Goal: Communication & Community: Share content

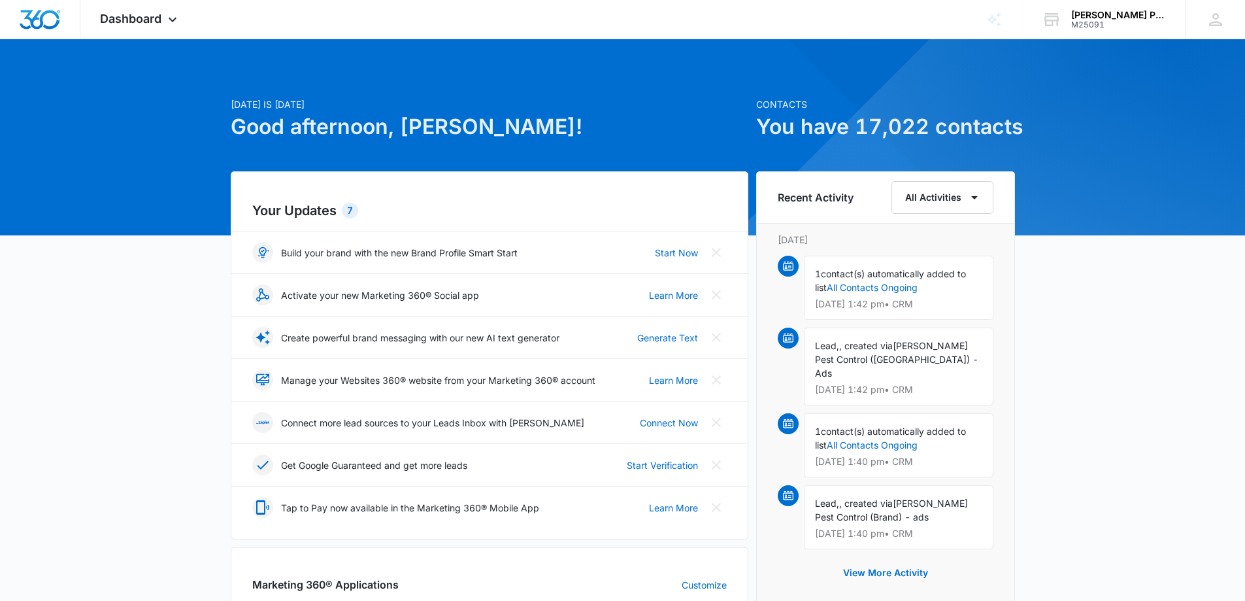
scroll to position [131, 0]
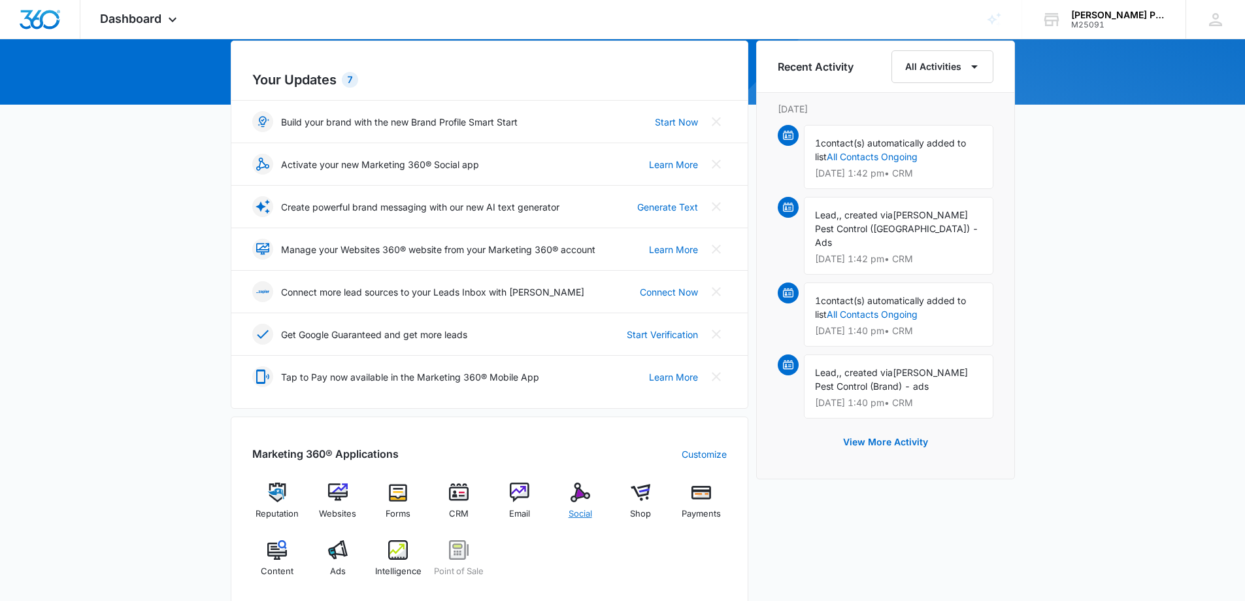
click at [580, 496] on img at bounding box center [580, 492] width 20 height 20
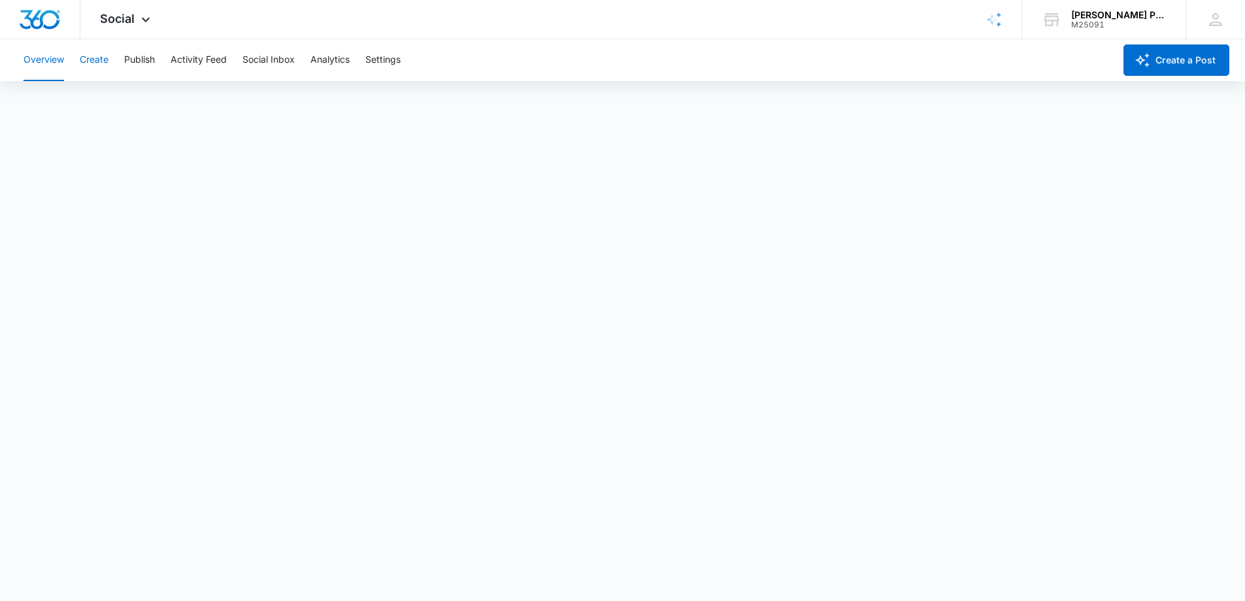
click at [96, 56] on button "Create" at bounding box center [94, 60] width 29 height 42
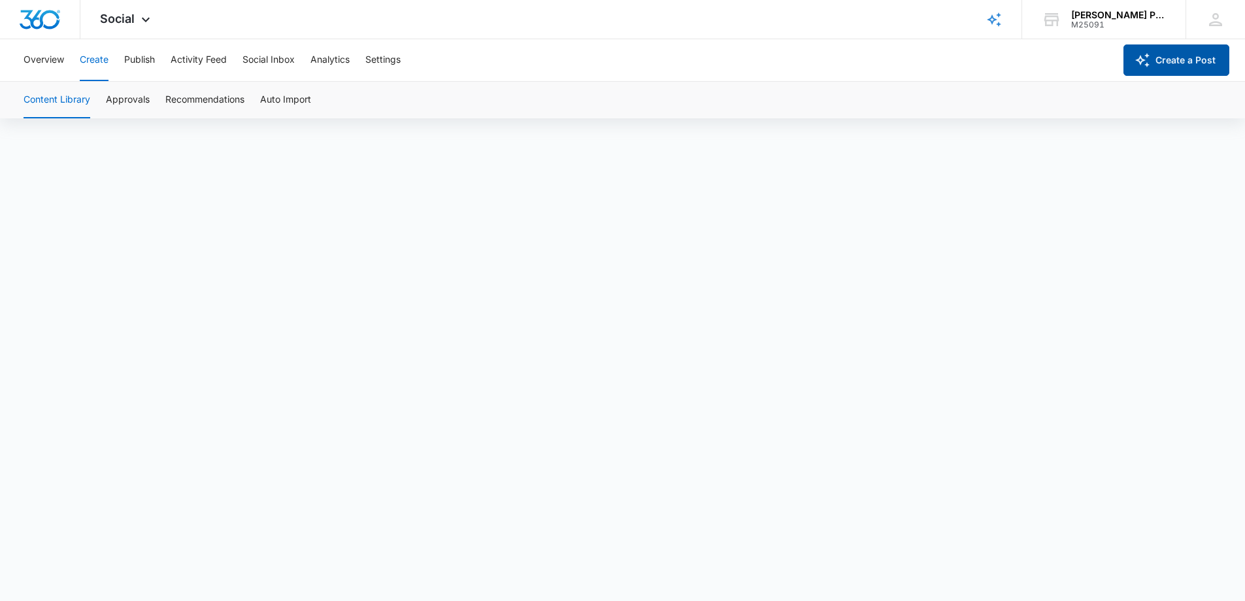
click at [1147, 64] on icon "button" at bounding box center [1142, 60] width 14 height 14
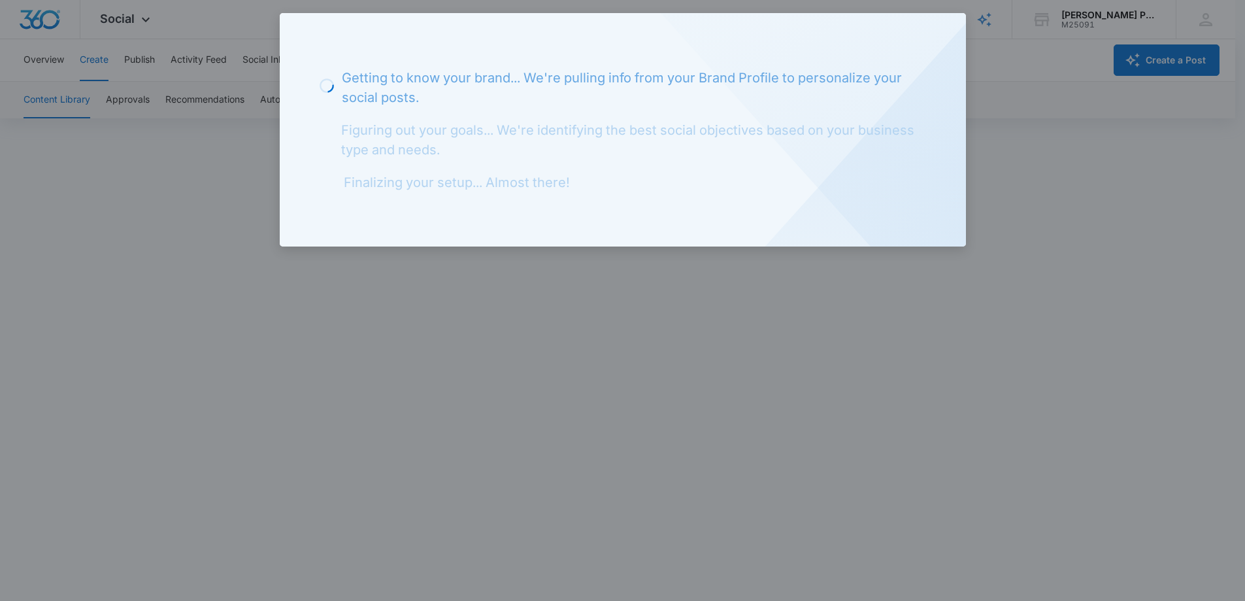
drag, startPoint x: 1080, startPoint y: 80, endPoint x: 1055, endPoint y: 95, distance: 28.1
click at [1074, 83] on div at bounding box center [622, 300] width 1245 height 601
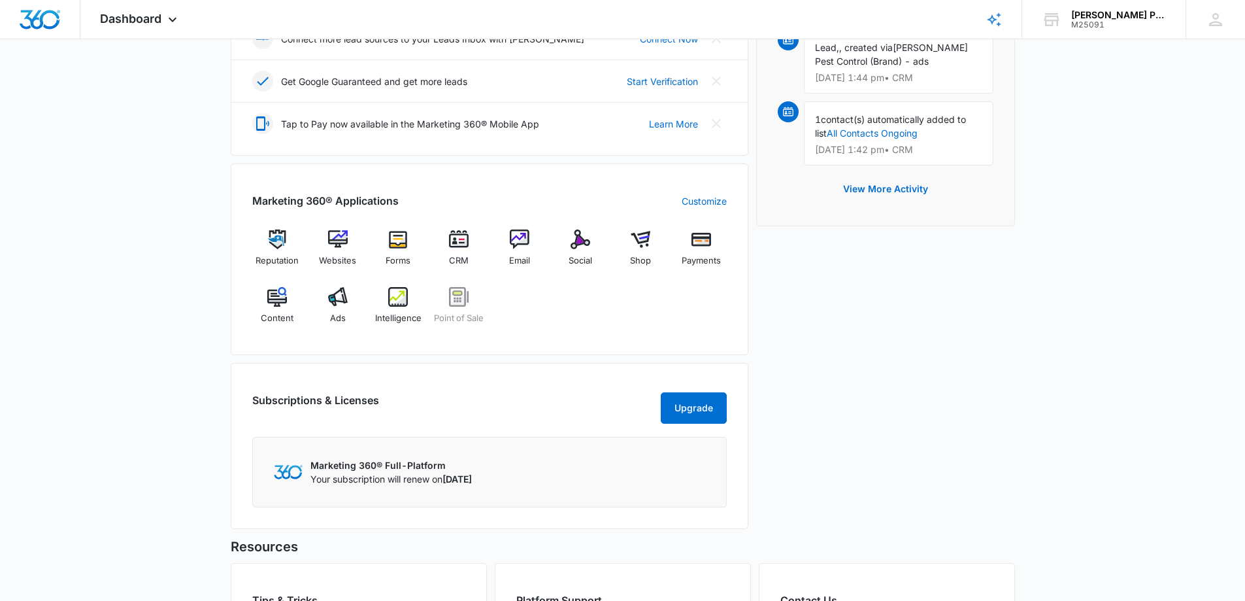
scroll to position [392, 0]
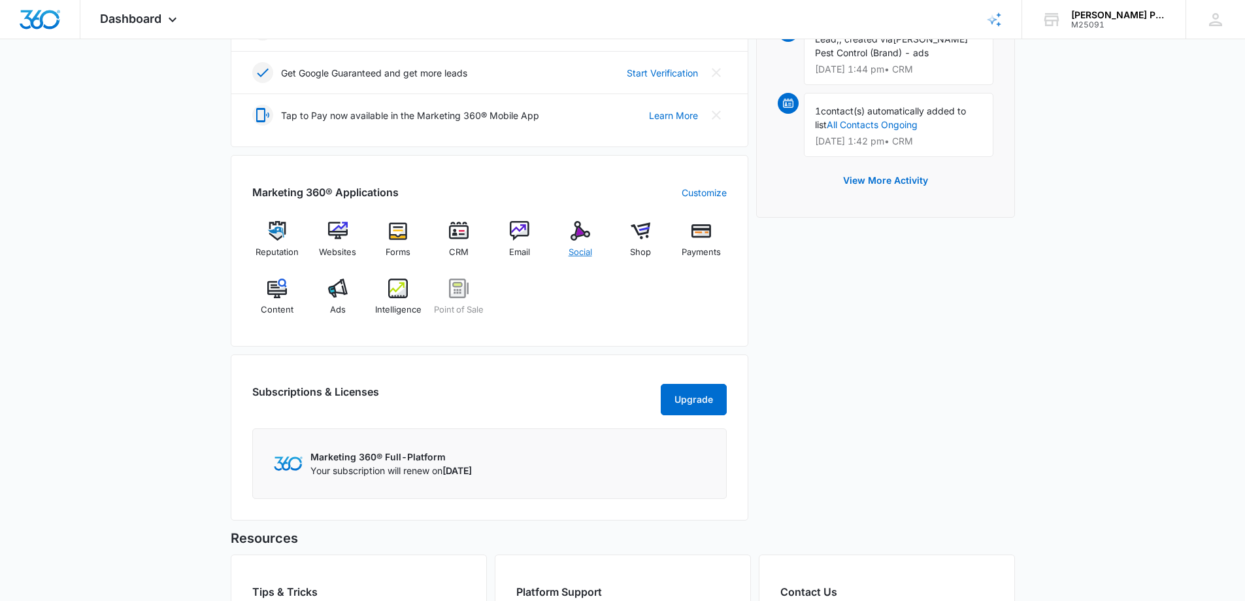
click at [585, 252] on span "Social" at bounding box center [581, 252] width 24 height 13
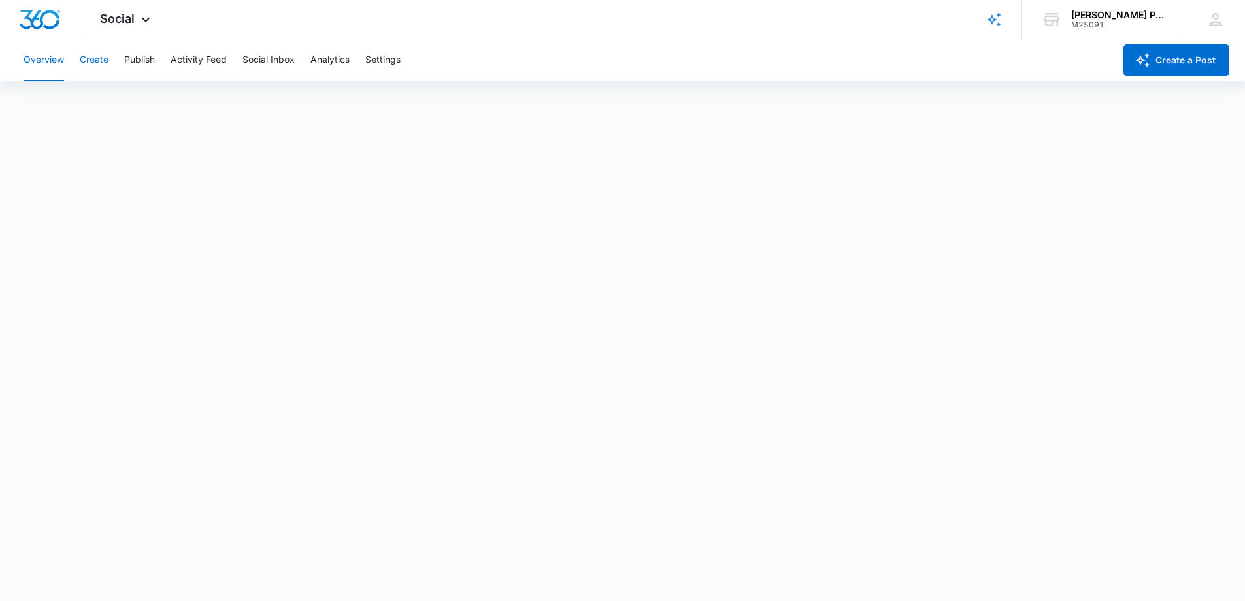
click at [100, 59] on button "Create" at bounding box center [94, 60] width 29 height 42
